Goal: Information Seeking & Learning: Find specific fact

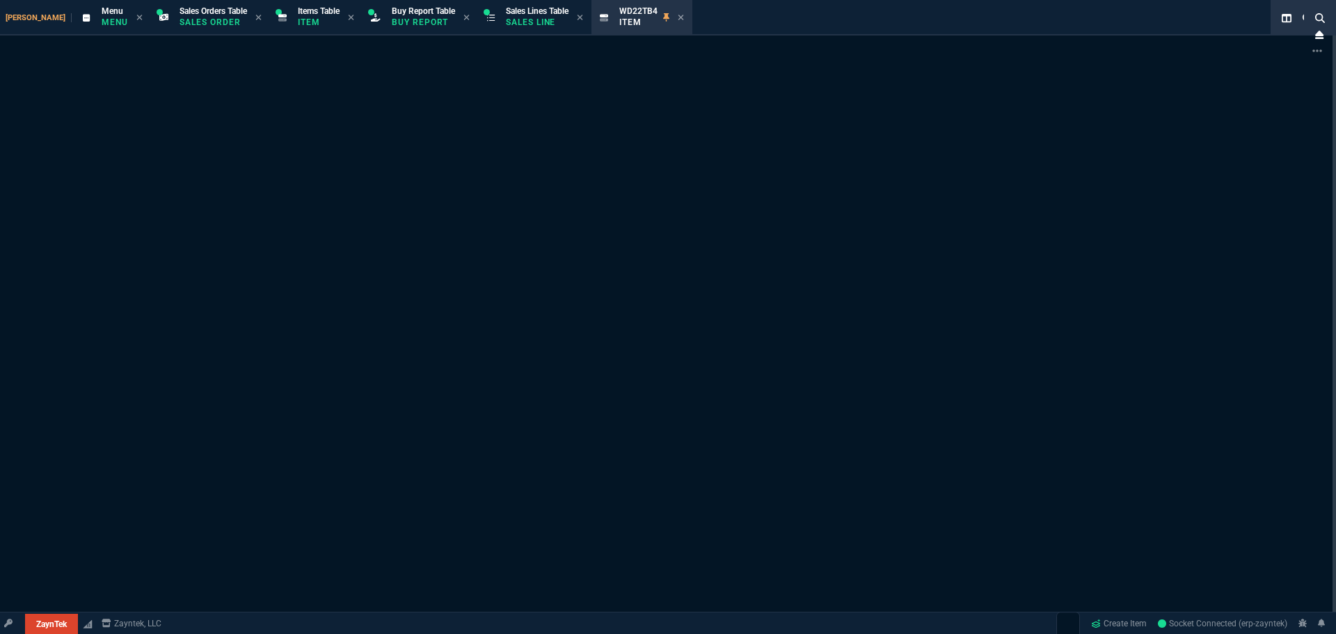
select select "9: OCAM"
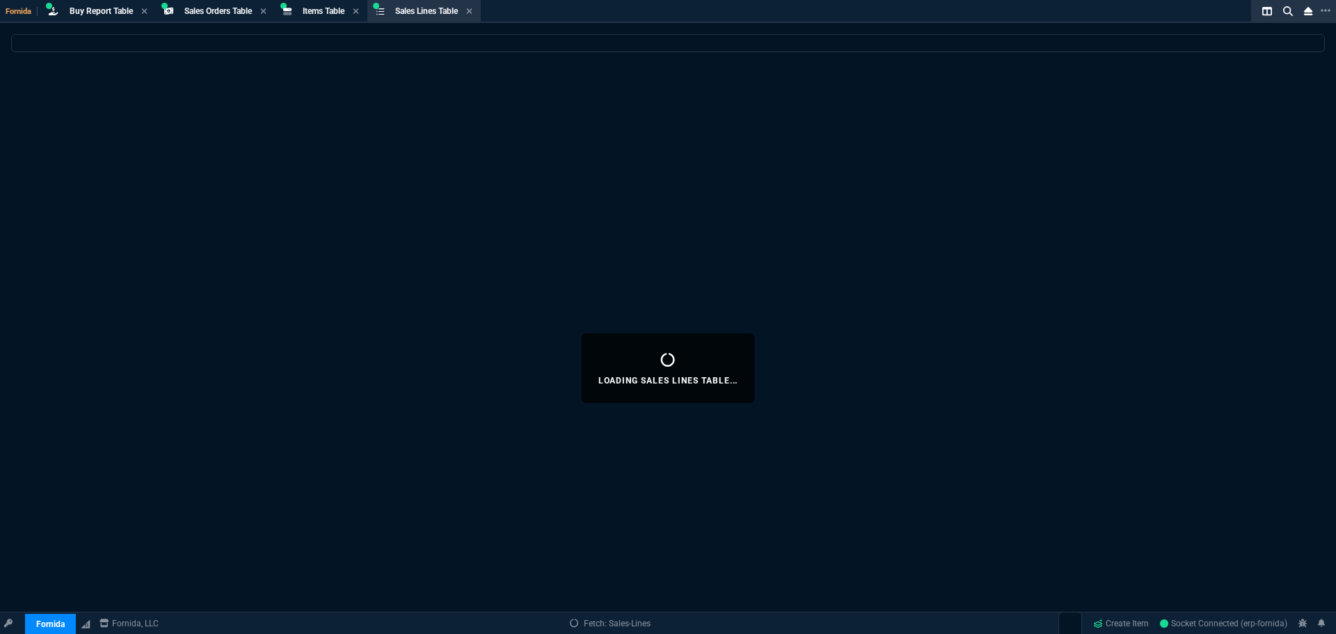
select select "9: OCAM"
select select
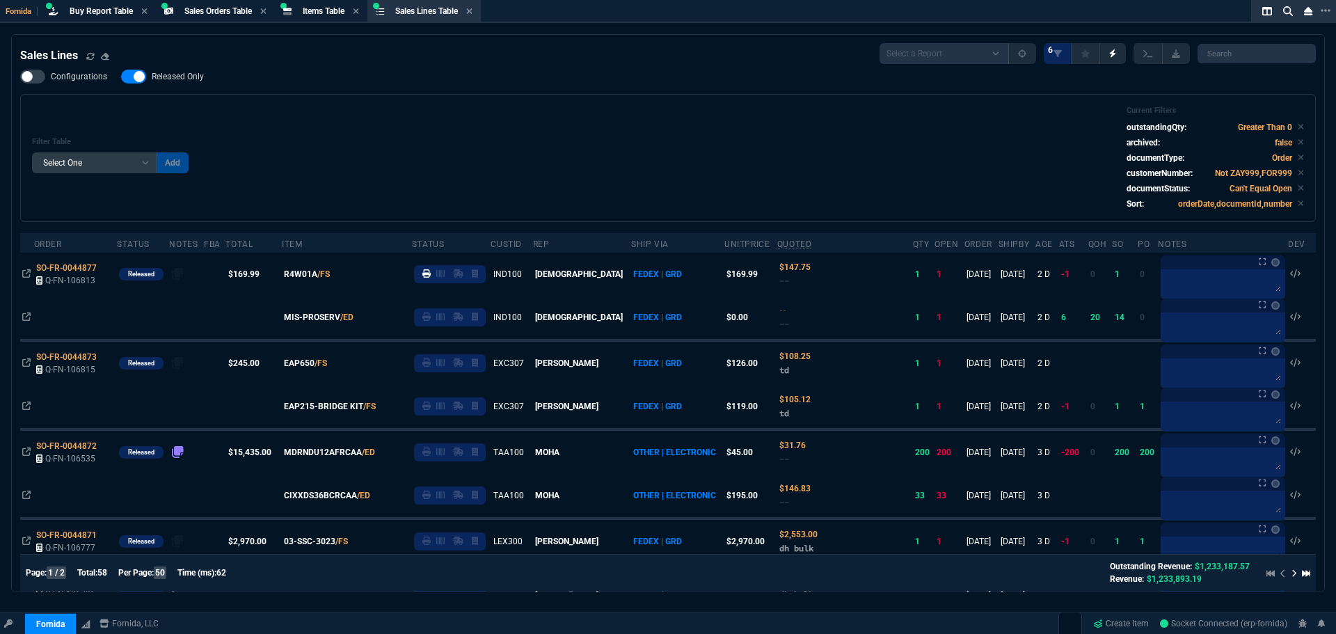
click at [323, 13] on span "Items Table" at bounding box center [324, 11] width 42 height 10
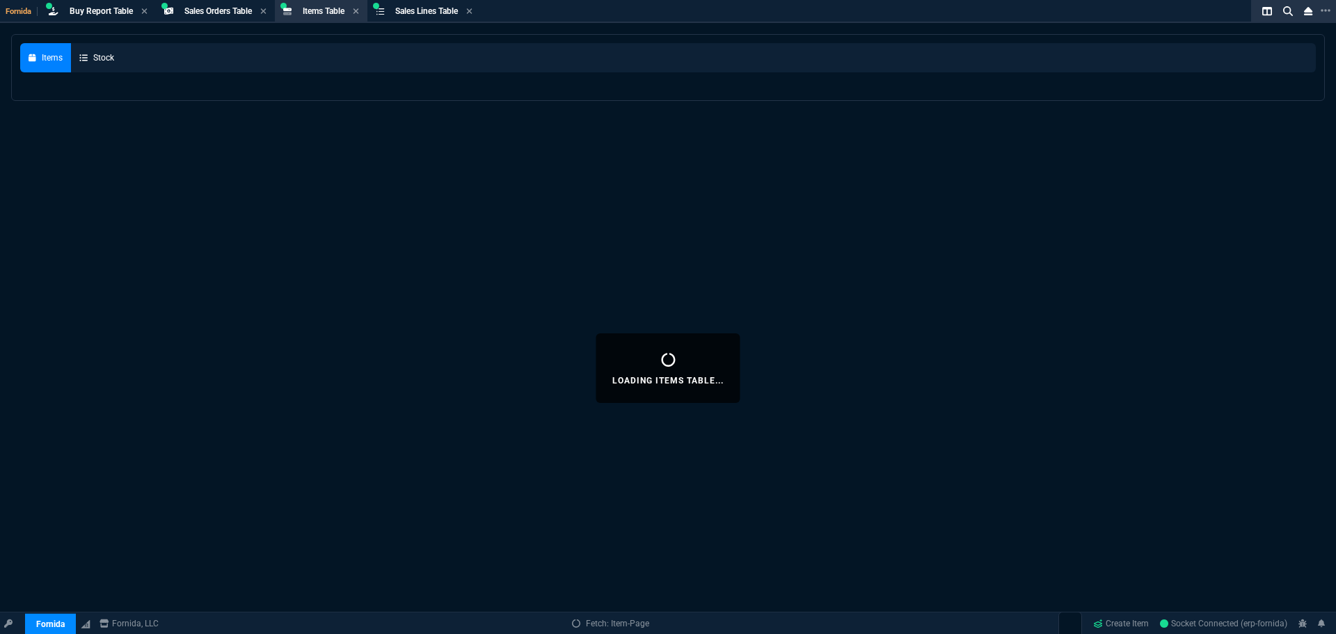
select select
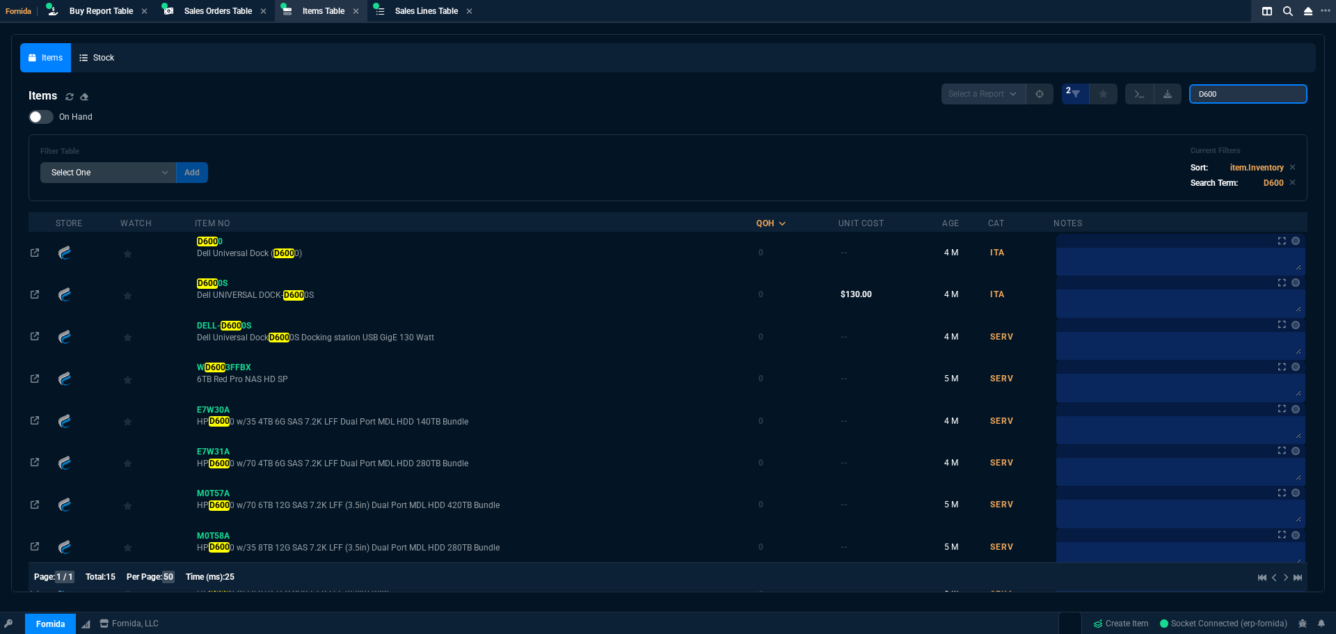
click at [1251, 93] on input "D600" at bounding box center [1248, 93] width 118 height 19
click at [1250, 93] on input "D600" at bounding box center [1248, 93] width 118 height 19
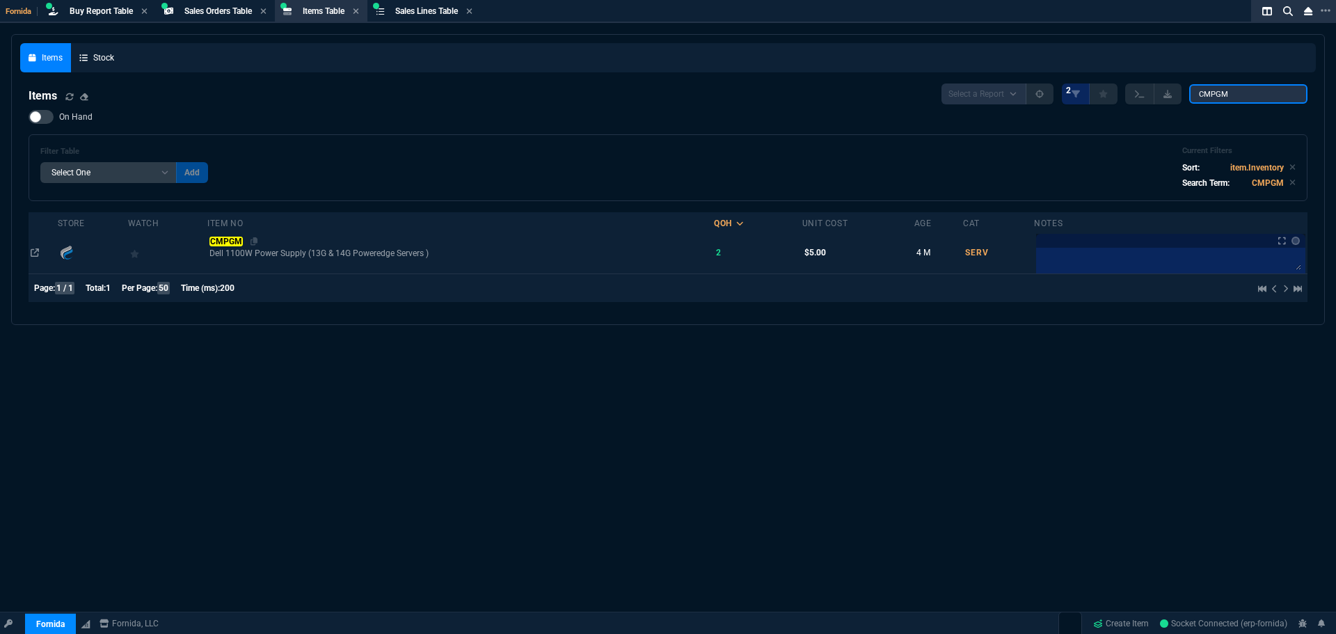
type input "CMPGM"
click at [220, 246] on mark "CMPGM" at bounding box center [225, 242] width 33 height 10
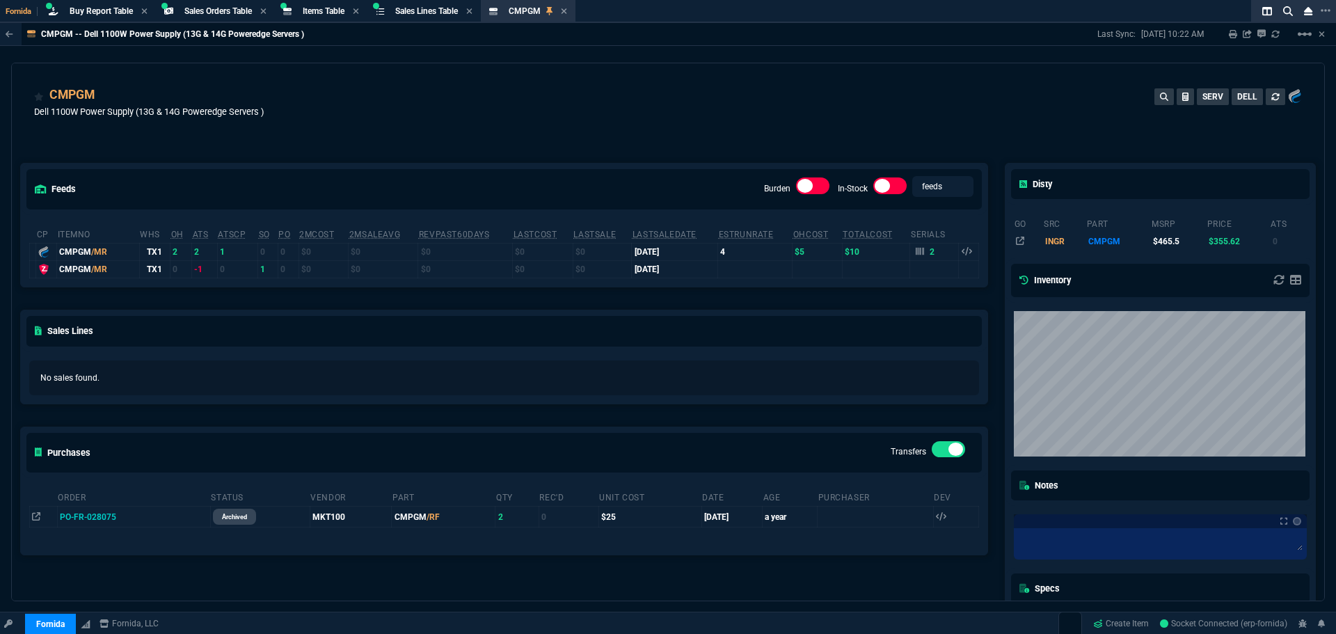
click at [459, 136] on div "feeds Burden In-Stock feeds prices cp ItemNo WHS OH ATS ATSCP SO PO 2MCost 2MSa…" at bounding box center [504, 429] width 985 height 594
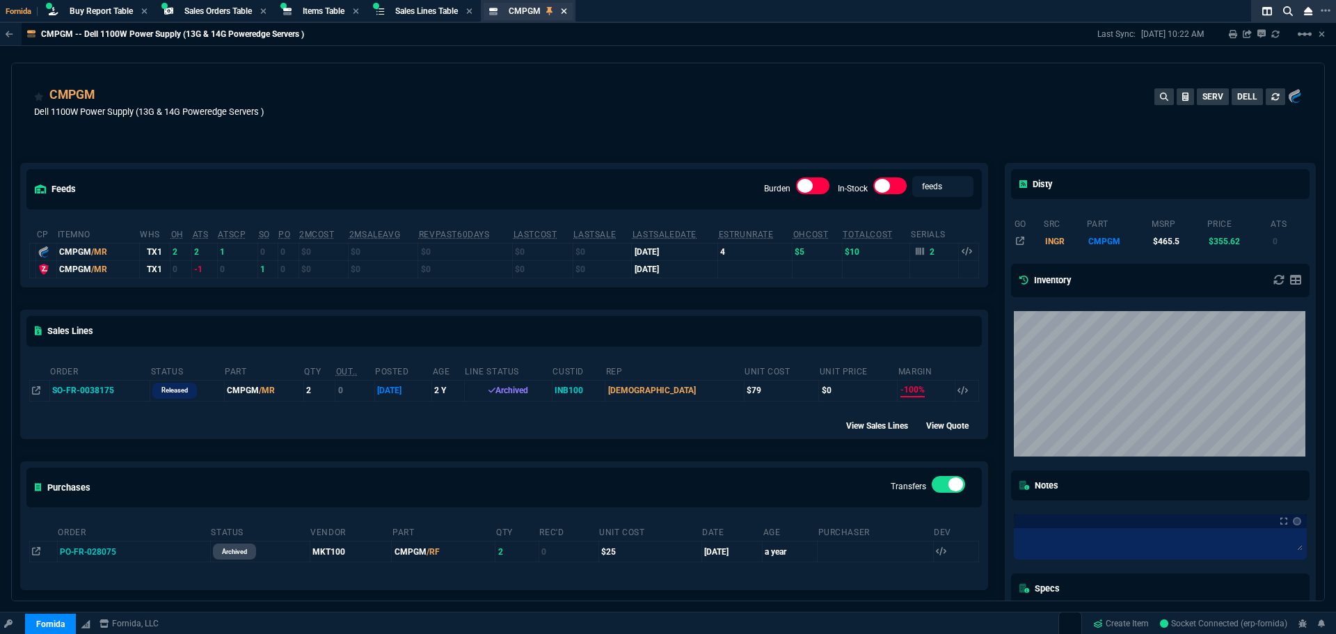
click at [567, 13] on icon at bounding box center [565, 11] width 6 height 6
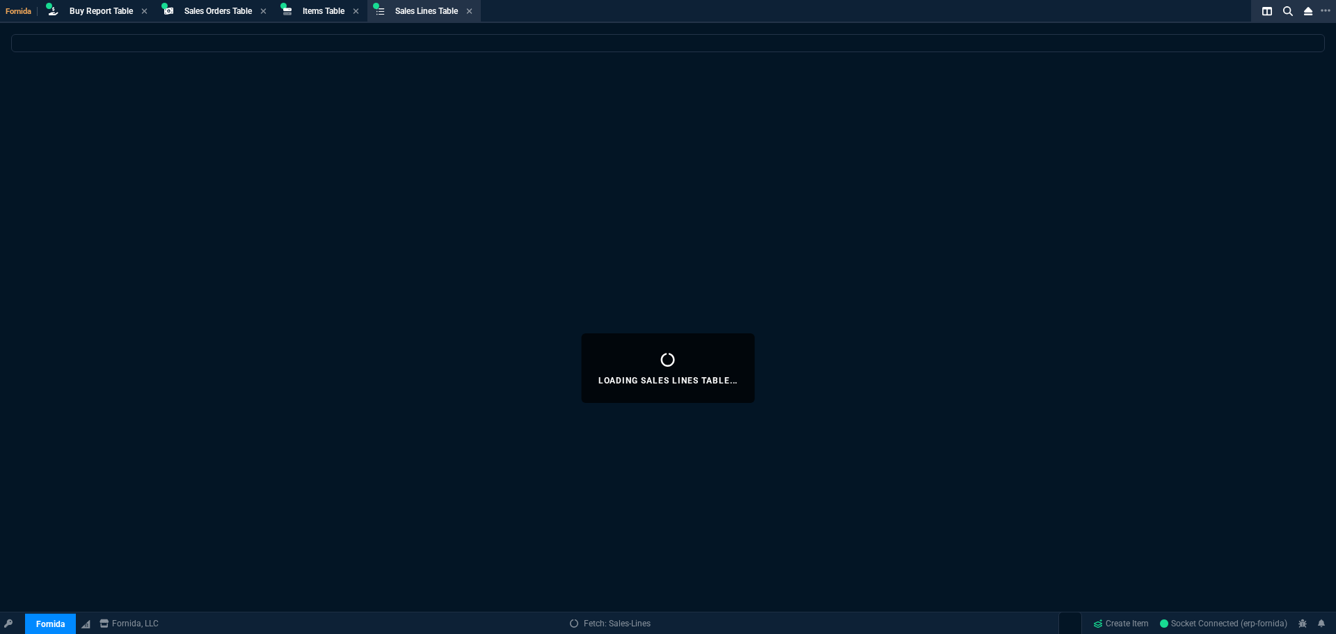
select select
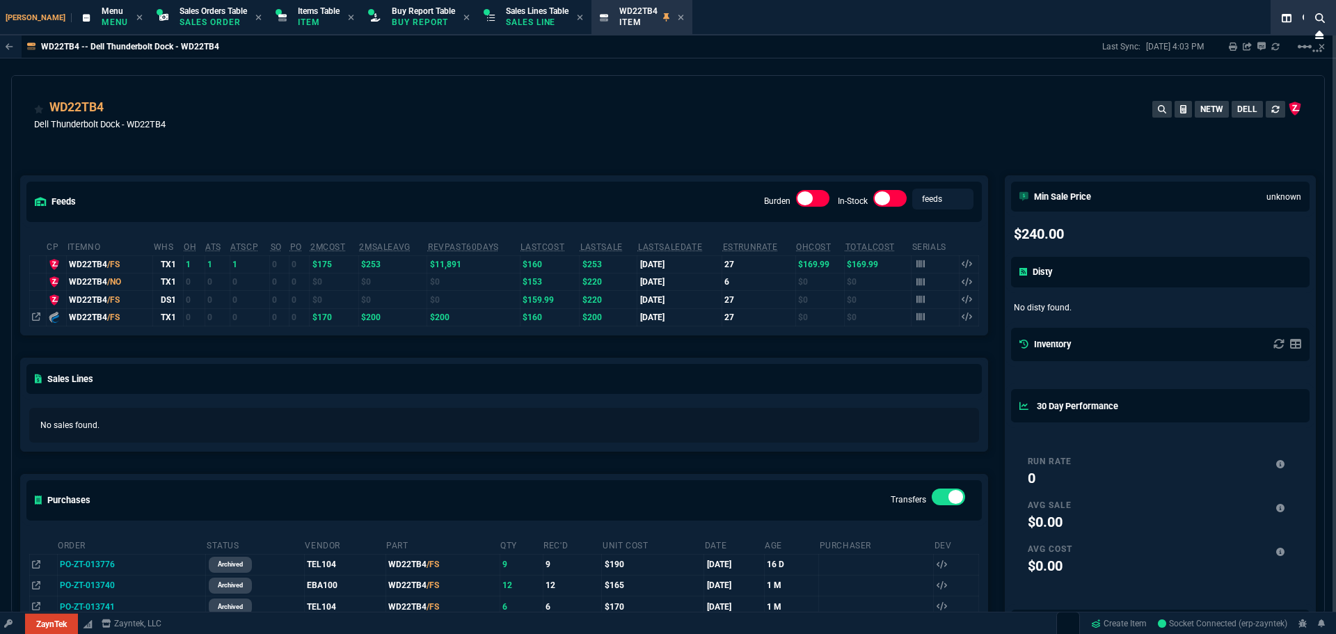
select select "9: OCAM"
